Goal: Use online tool/utility: Utilize a website feature to perform a specific function

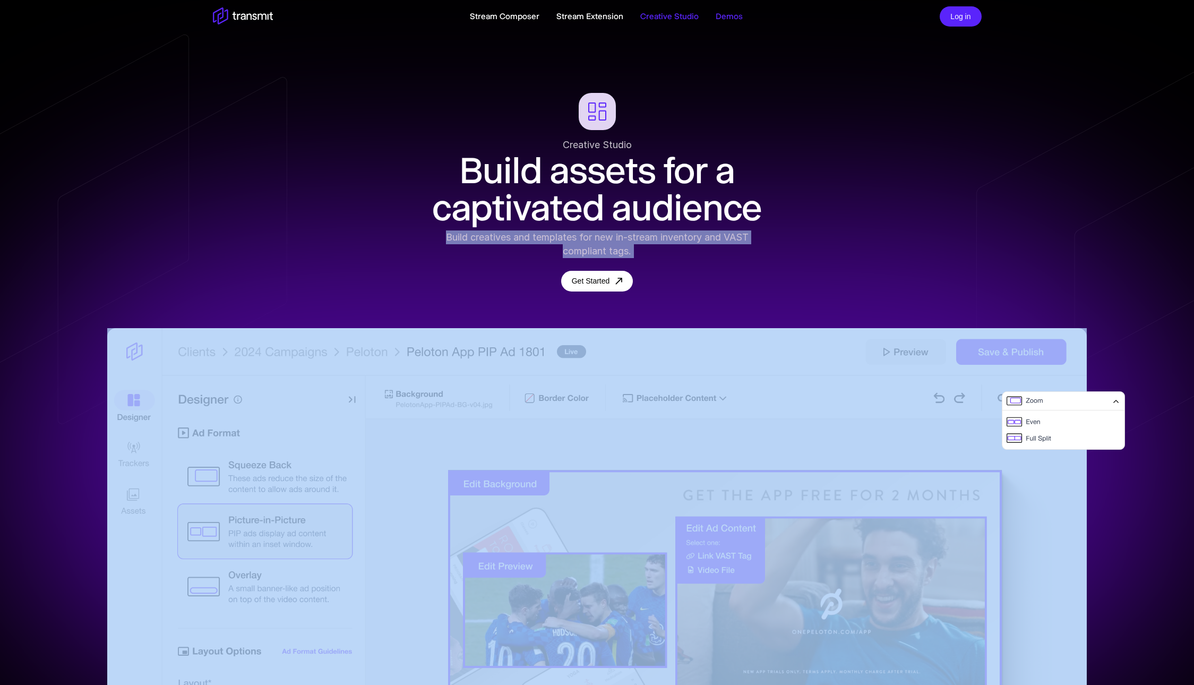
click at [735, 21] on link "Demos" at bounding box center [728, 16] width 27 height 13
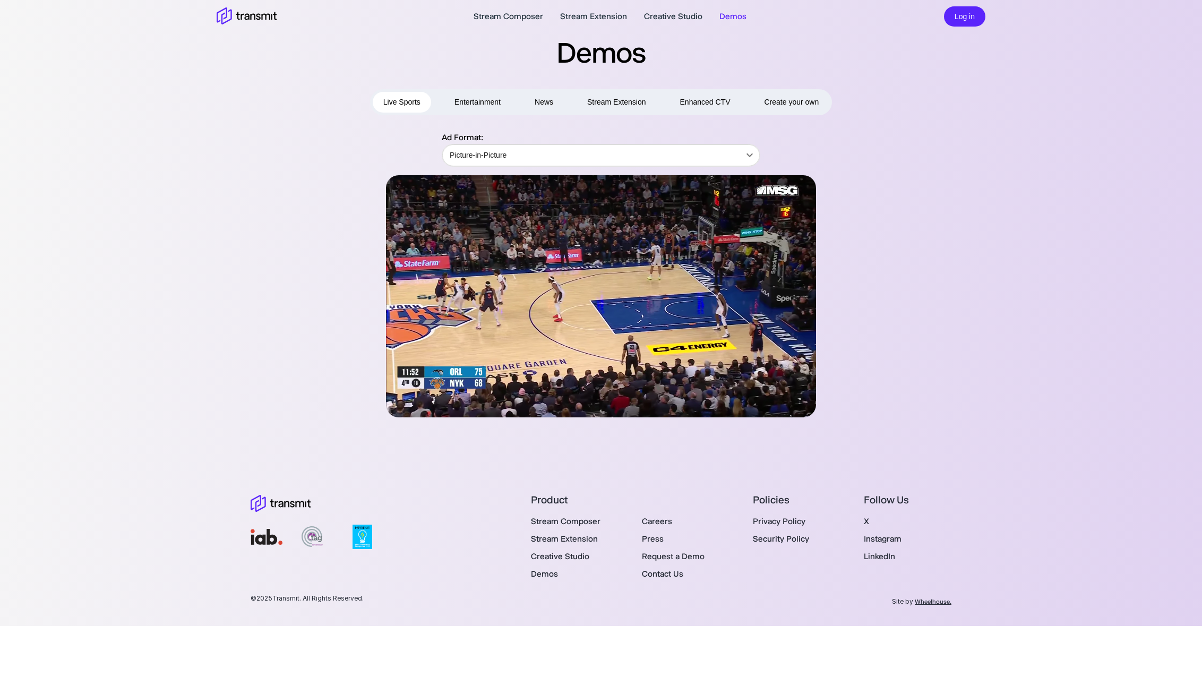
click at [791, 106] on span "Create your own" at bounding box center [791, 102] width 55 height 13
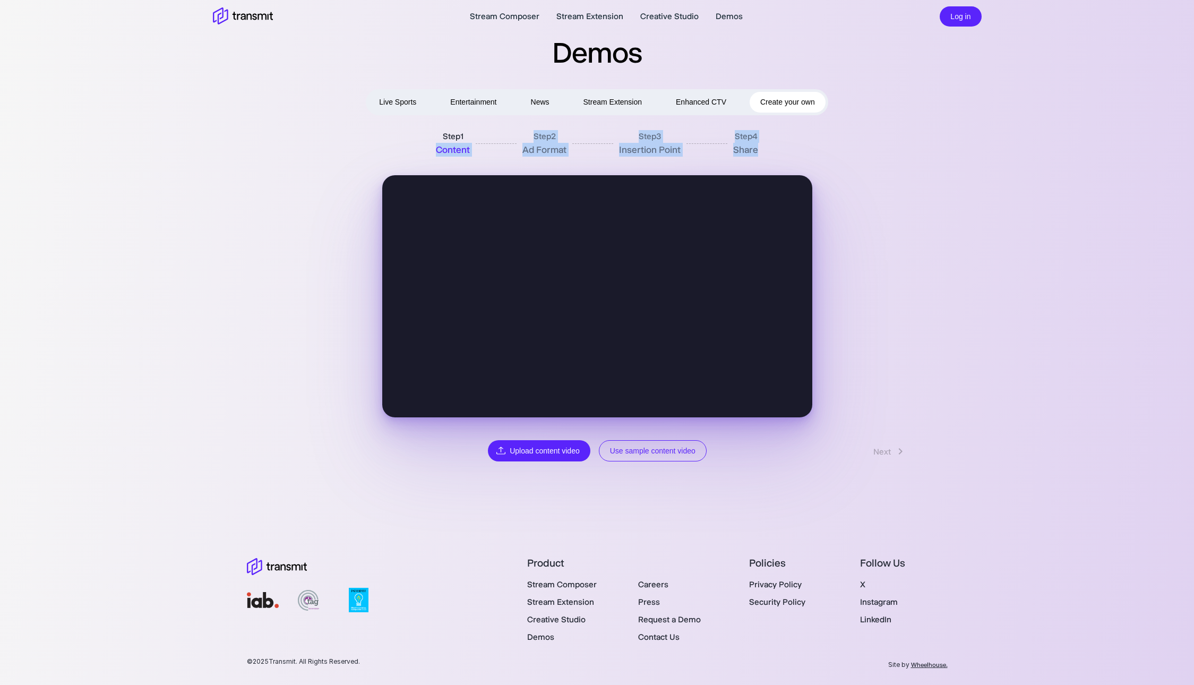
drag, startPoint x: 439, startPoint y: 144, endPoint x: 776, endPoint y: 148, distance: 336.5
click at [776, 148] on div "Step 1 Content Step 2 Ad Format Step 3 Insertion Point Step 4 Share" at bounding box center [596, 143] width 383 height 33
drag, startPoint x: 433, startPoint y: 136, endPoint x: 831, endPoint y: 160, distance: 399.3
click at [831, 160] on div "Step 1 Content Step 2 Ad Format Step 3 Insertion Point Step 4 Share Back Upload…" at bounding box center [597, 294] width 705 height 335
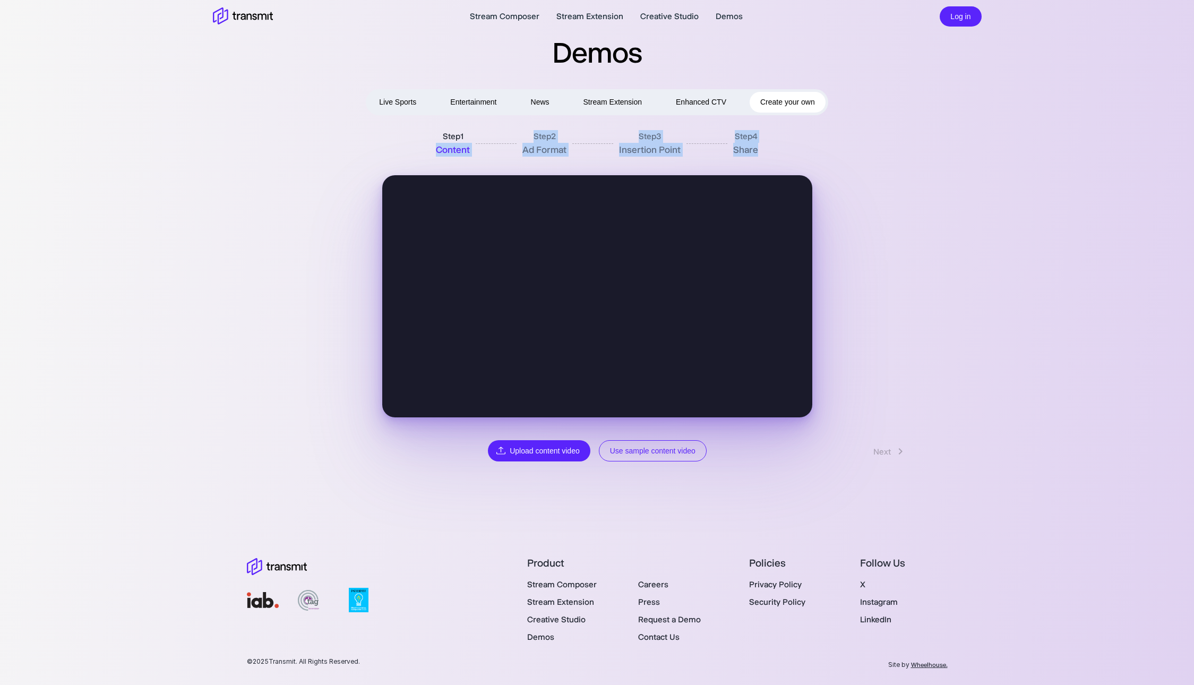
click at [661, 445] on button "Use sample content video" at bounding box center [653, 451] width 108 height 22
click at [871, 447] on link "Next" at bounding box center [890, 451] width 55 height 20
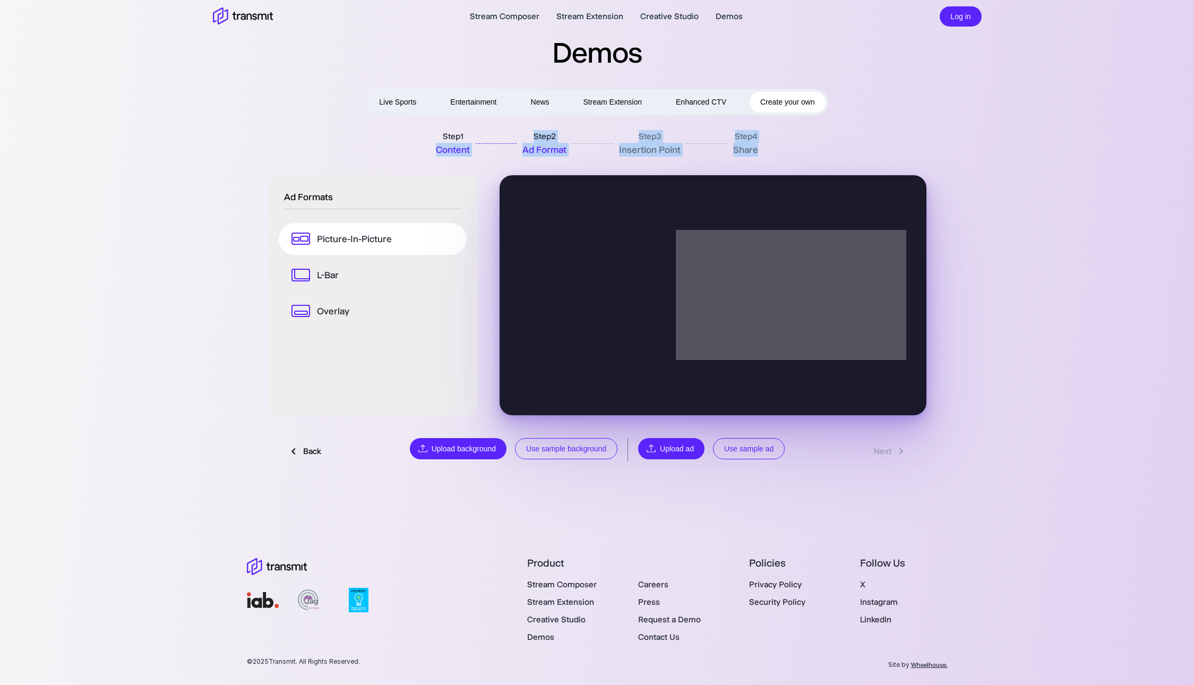
click at [748, 452] on button "Use sample ad" at bounding box center [749, 449] width 72 height 22
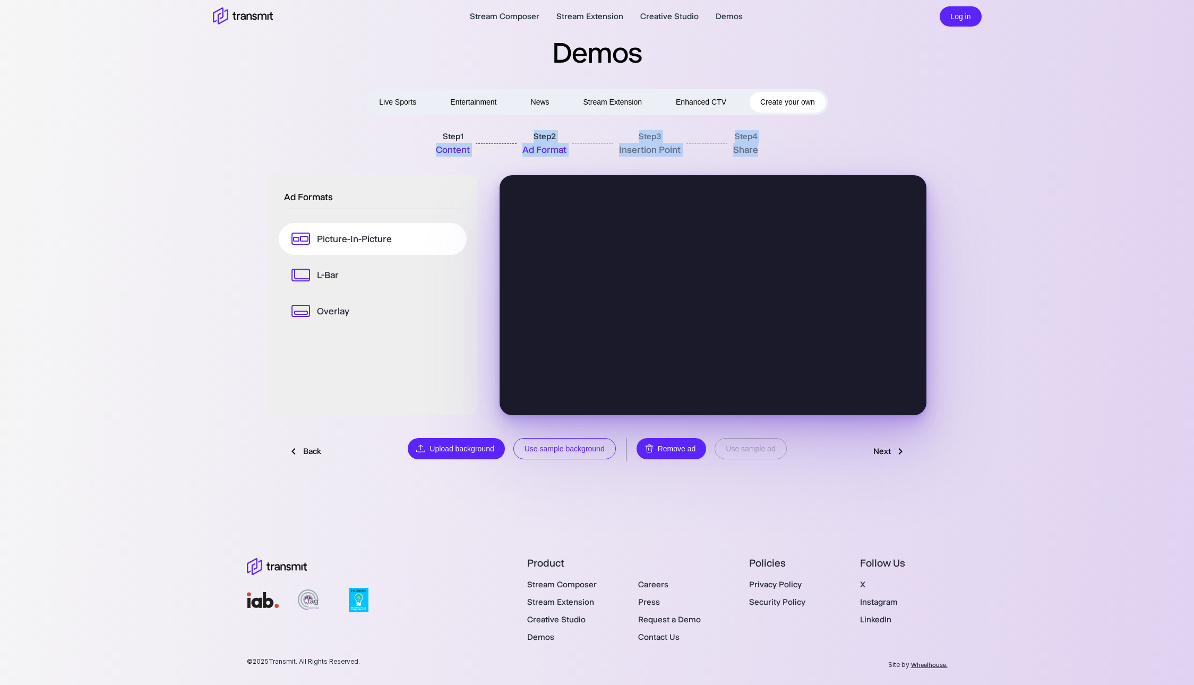
click at [558, 444] on button "Use sample background" at bounding box center [564, 449] width 102 height 22
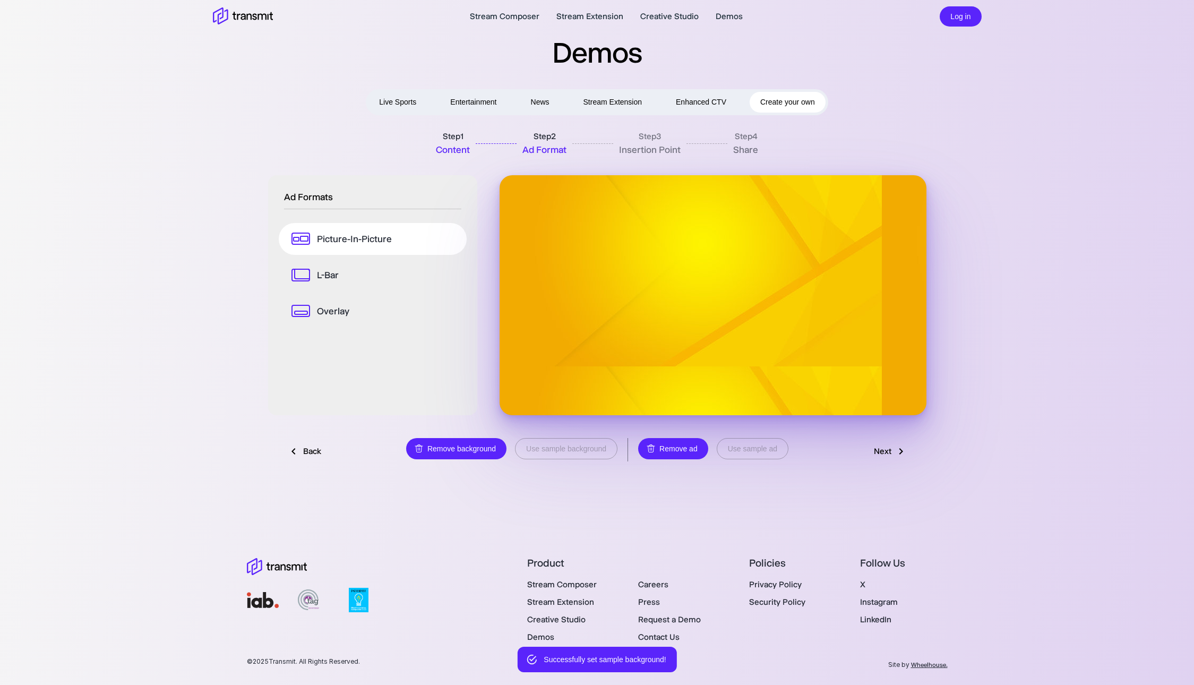
click at [1017, 525] on main "Stream Composer Stream Extension Creative Studio Demos Log in Demos Live Sports…" at bounding box center [597, 344] width 1194 height 689
click at [891, 448] on link "Next" at bounding box center [890, 451] width 55 height 20
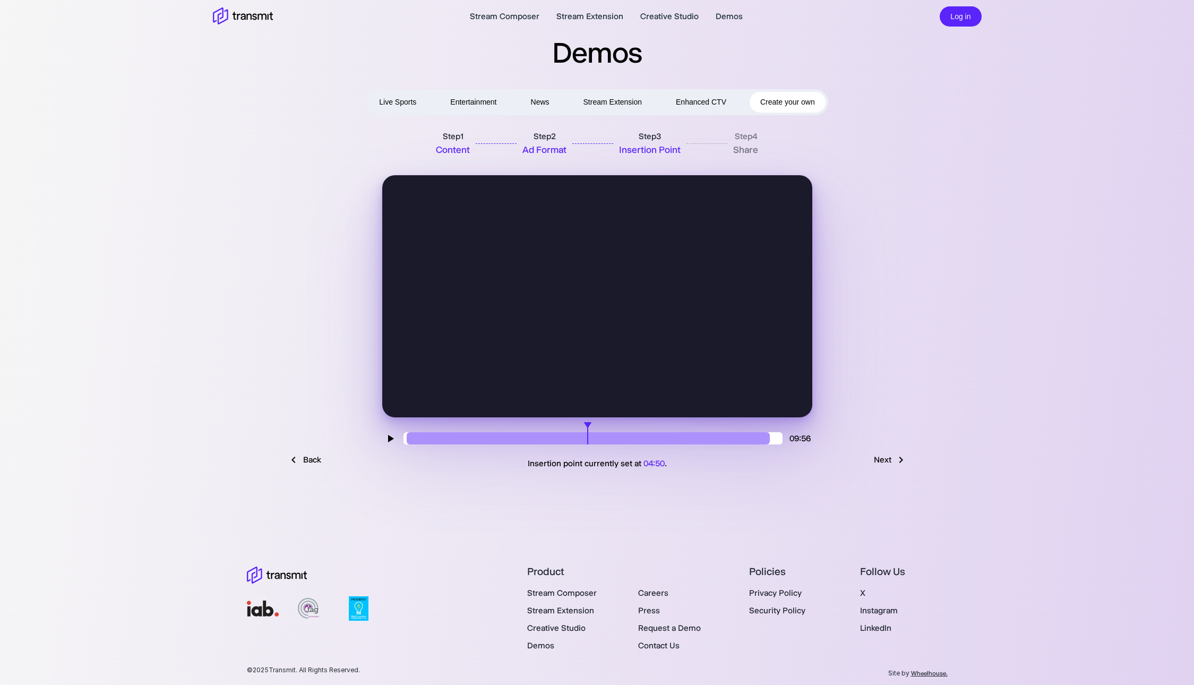
click at [900, 469] on link "Next" at bounding box center [890, 460] width 55 height 20
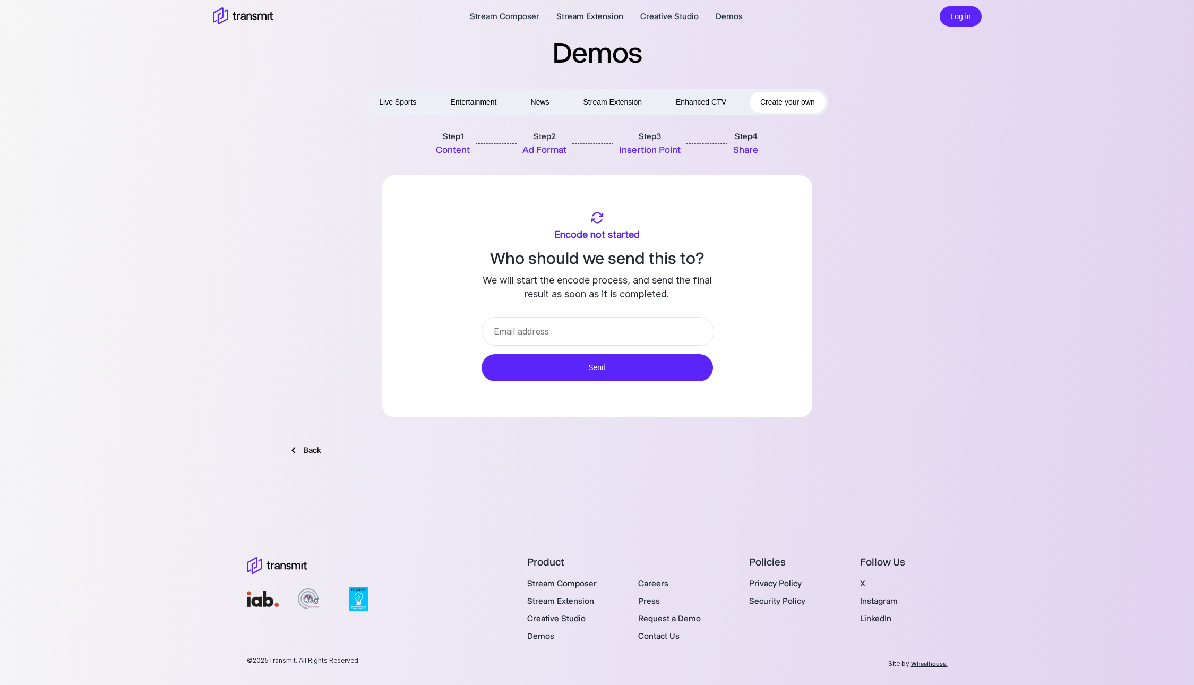
click at [600, 338] on input "email" at bounding box center [597, 331] width 232 height 29
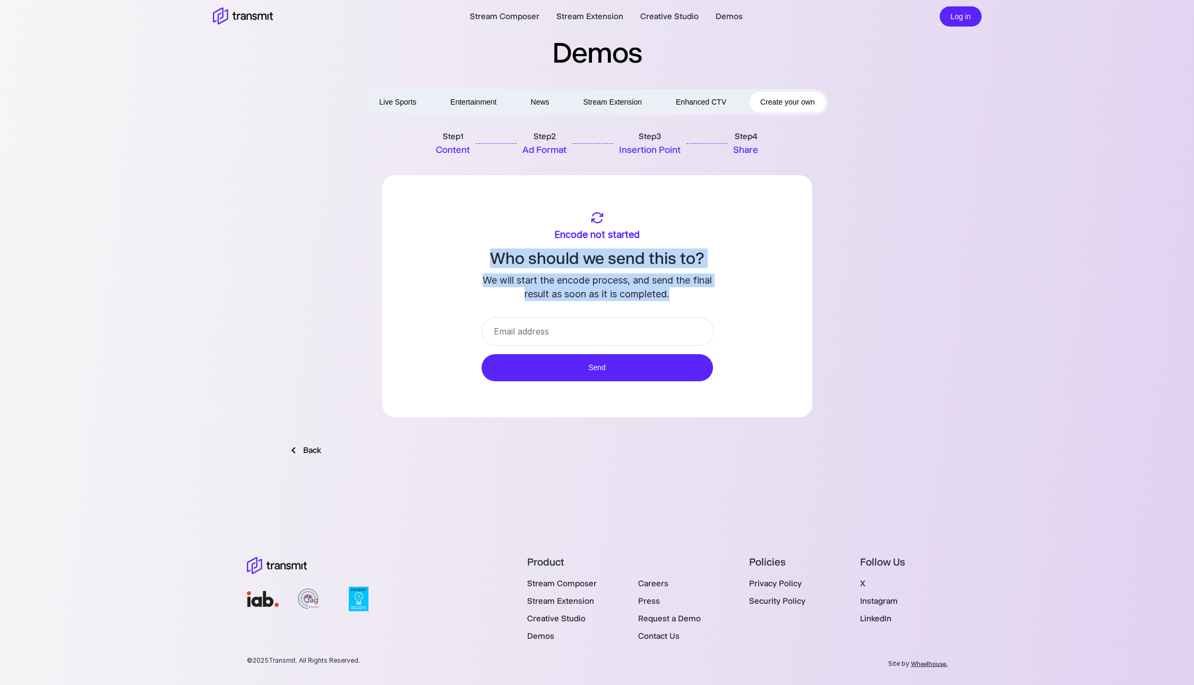
drag, startPoint x: 517, startPoint y: 219, endPoint x: 723, endPoint y: 289, distance: 217.5
click at [723, 289] on div "Encode not started Who should we send this to? We will start the encode process…" at bounding box center [597, 256] width 430 height 90
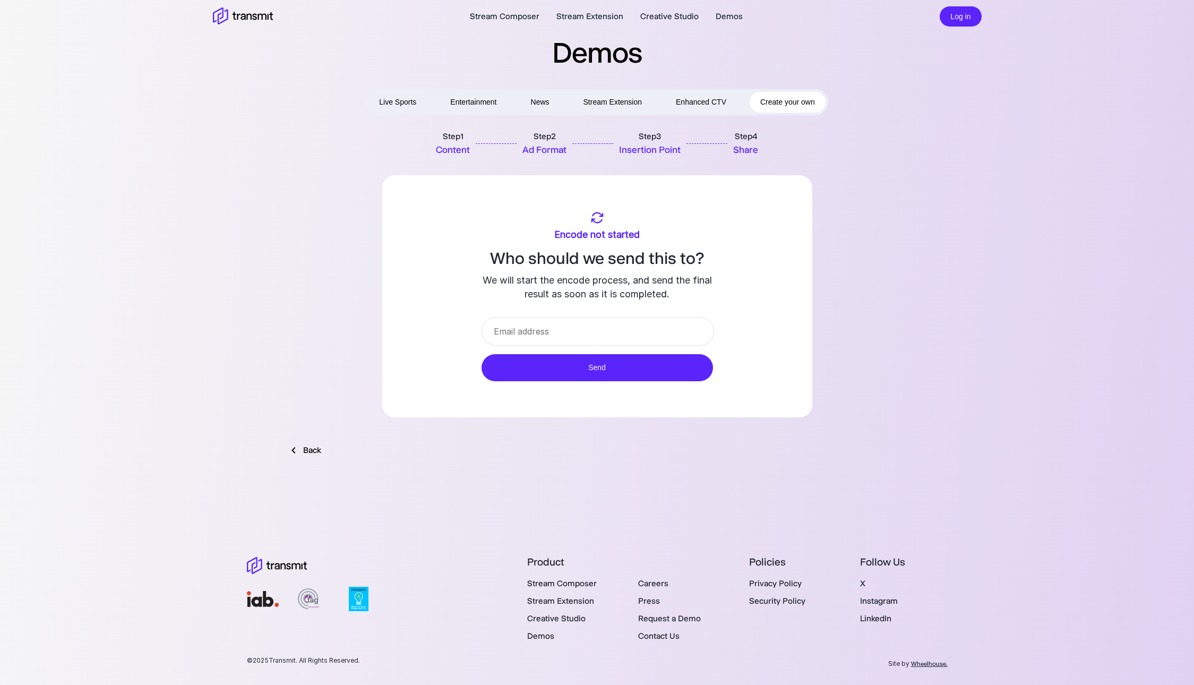
click at [723, 289] on div "Encode not started Who should we send this to? We will start the encode process…" at bounding box center [597, 256] width 430 height 90
click at [674, 322] on input "email" at bounding box center [597, 331] width 232 height 29
drag, startPoint x: 556, startPoint y: 209, endPoint x: 659, endPoint y: 238, distance: 107.5
click at [659, 238] on div "Encode not started Who should we send this to? We will start the encode process…" at bounding box center [597, 296] width 430 height 242
click at [659, 238] on div "Encode not started Who should we send this to? We will start the encode process…" at bounding box center [597, 256] width 430 height 90
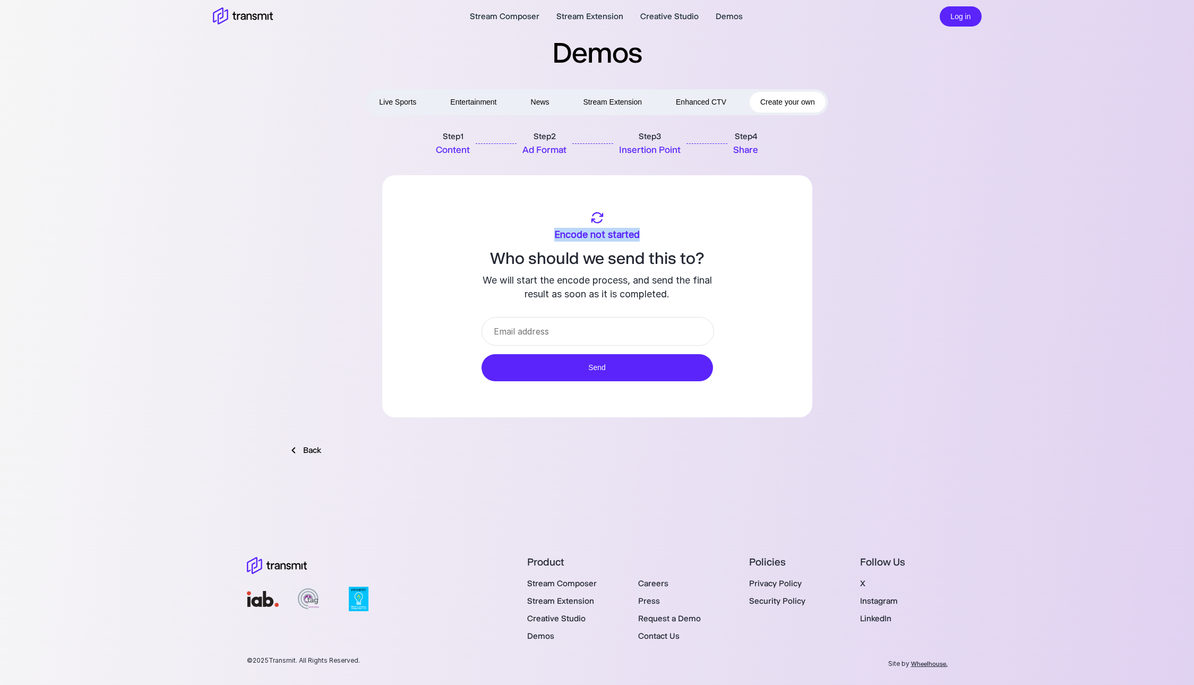
drag, startPoint x: 574, startPoint y: 212, endPoint x: 658, endPoint y: 235, distance: 87.0
click at [649, 232] on div "Encode not started Who should we send this to? We will start the encode process…" at bounding box center [597, 256] width 430 height 90
click at [658, 235] on div "Encode not started Who should we send this to? We will start the encode process…" at bounding box center [597, 256] width 430 height 90
click at [657, 330] on input "email" at bounding box center [597, 331] width 232 height 29
click at [320, 453] on link "Back" at bounding box center [304, 450] width 55 height 20
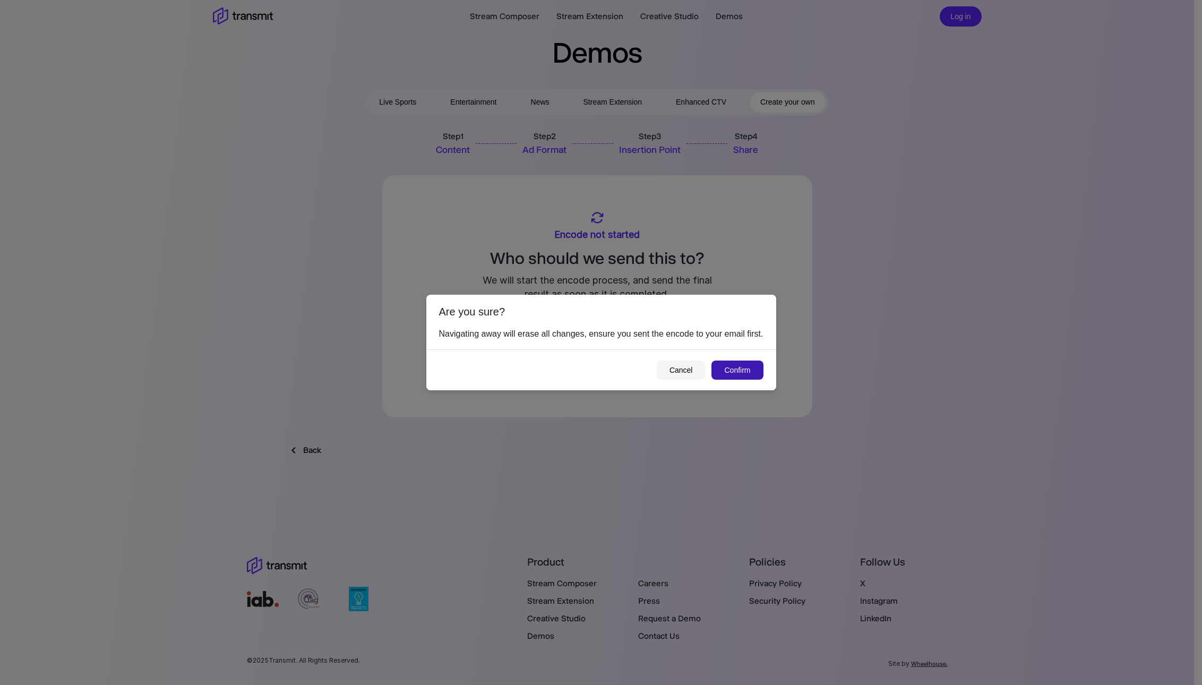
click at [726, 372] on button "Confirm" at bounding box center [736, 370] width 51 height 20
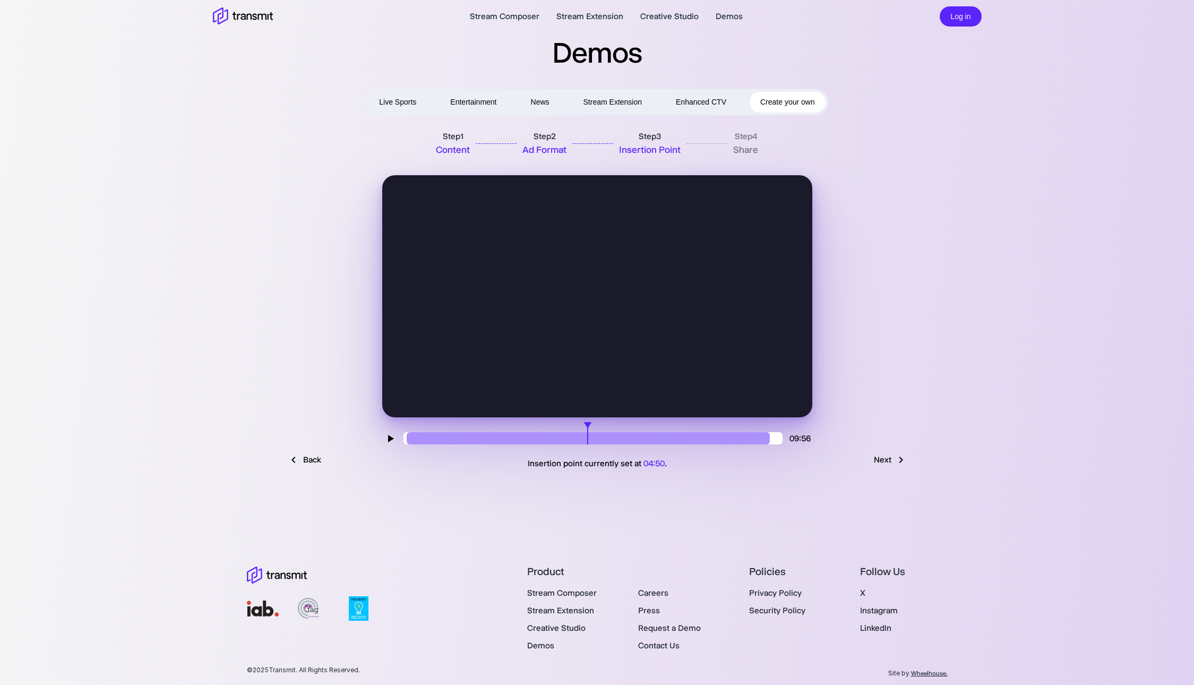
click at [314, 453] on link "Back" at bounding box center [304, 460] width 55 height 20
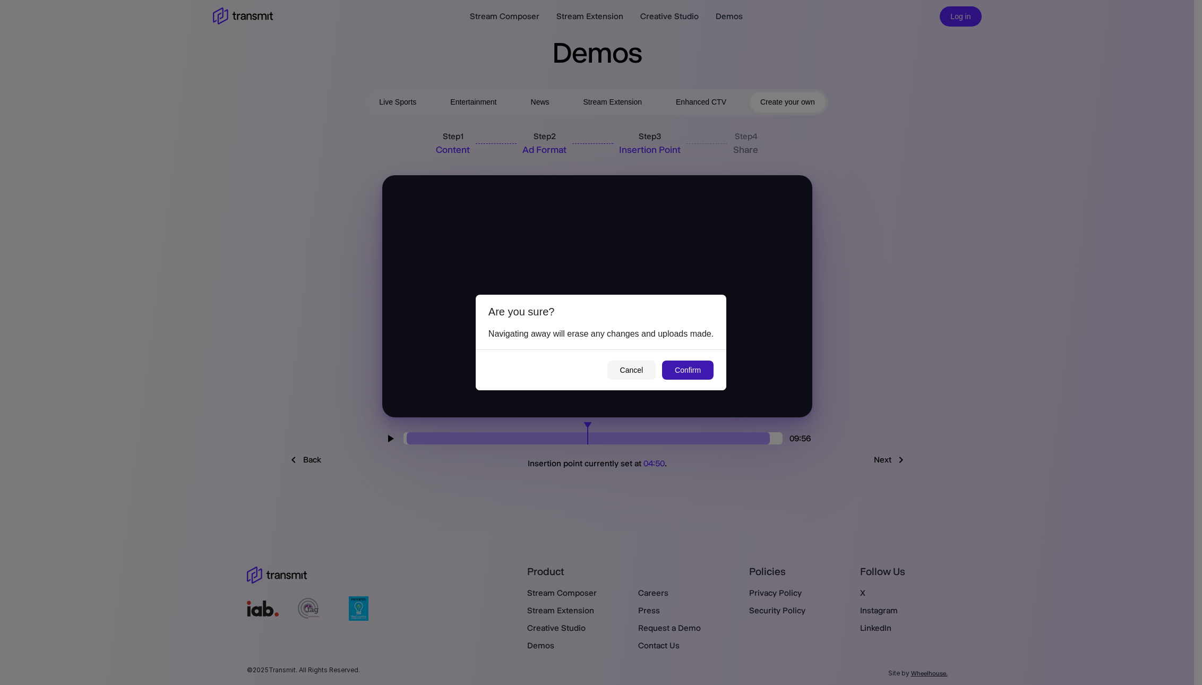
click at [684, 371] on button "Confirm" at bounding box center [687, 370] width 51 height 20
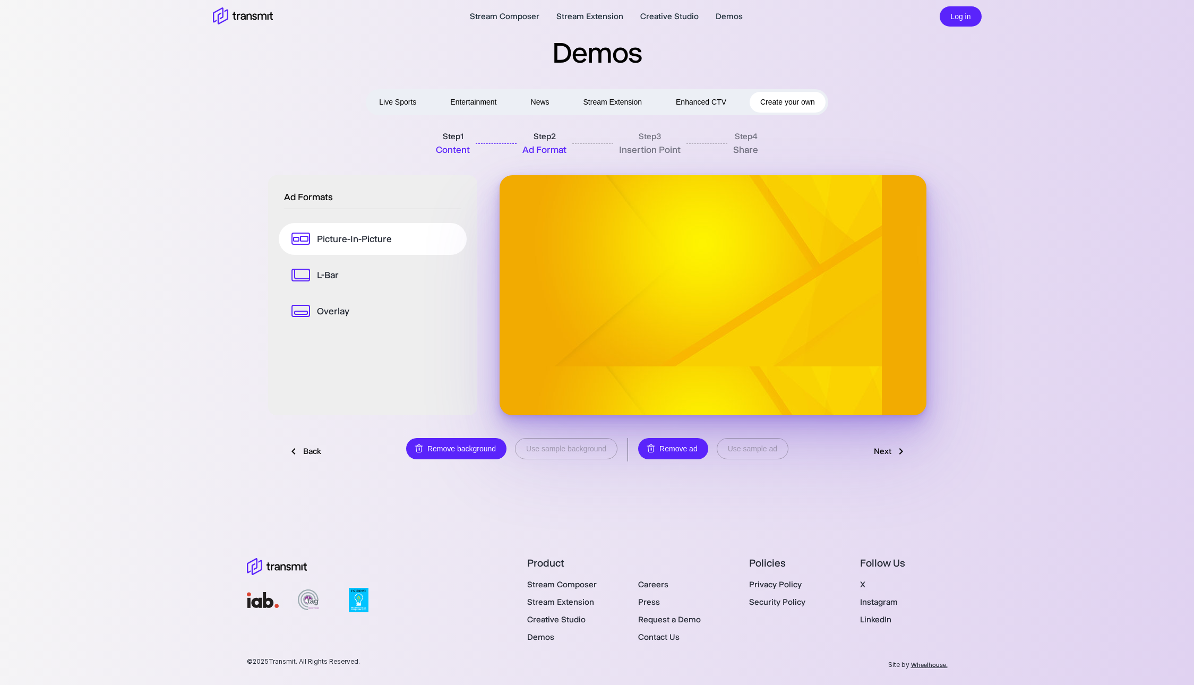
click at [295, 453] on icon at bounding box center [293, 451] width 13 height 13
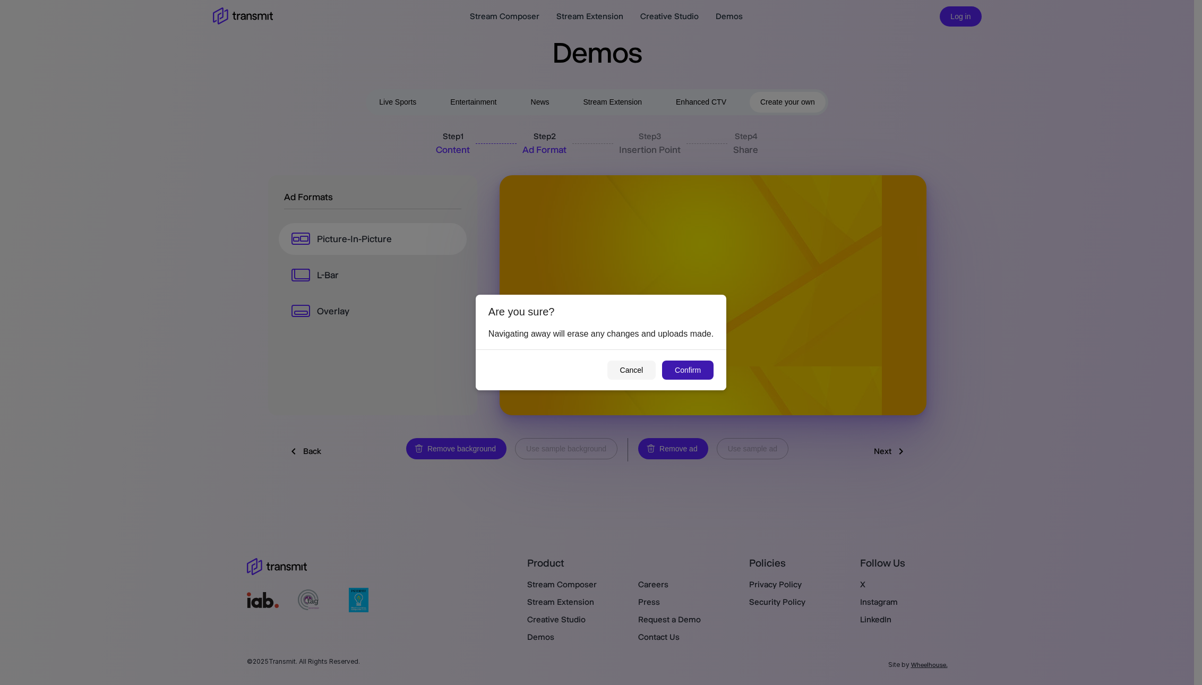
click at [691, 373] on button "Confirm" at bounding box center [687, 370] width 51 height 20
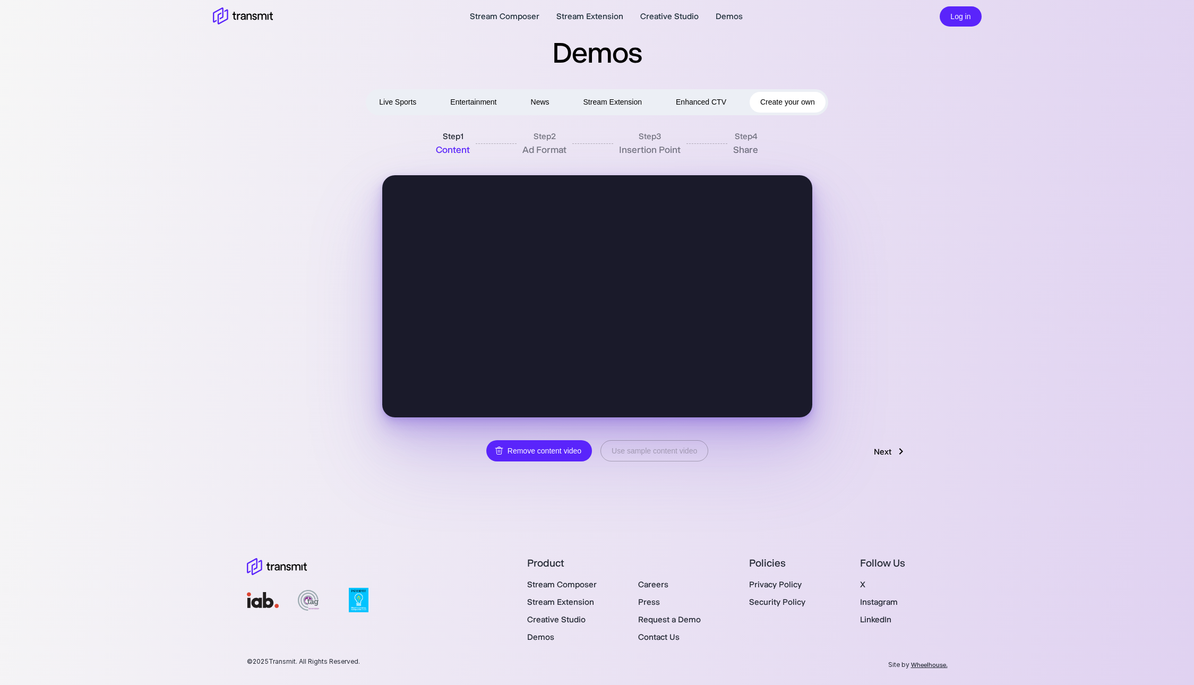
click at [911, 449] on link "Next" at bounding box center [890, 451] width 55 height 20
